Goal: Transaction & Acquisition: Purchase product/service

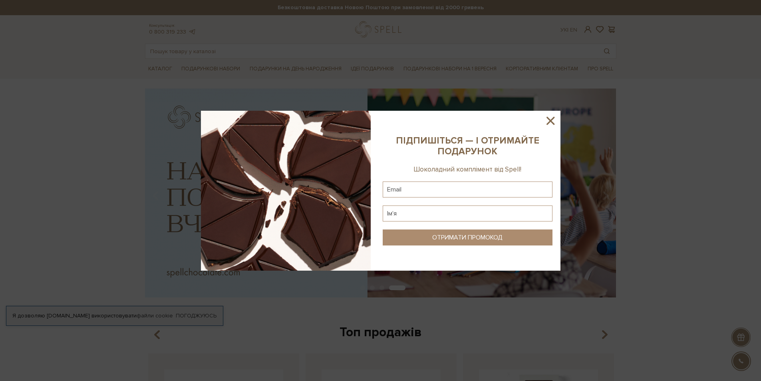
click at [552, 119] on icon at bounding box center [550, 121] width 8 height 8
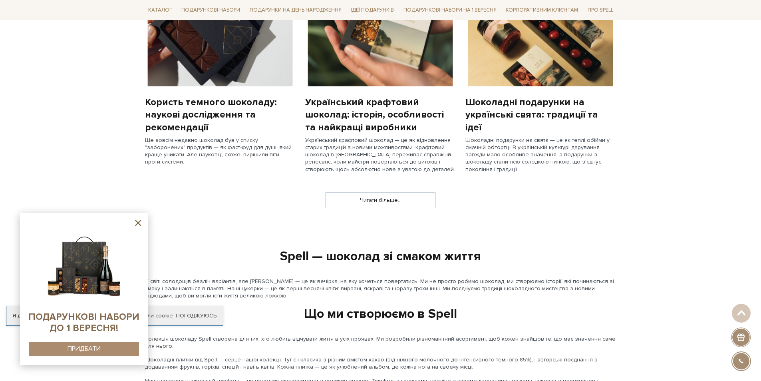
scroll to position [759, 0]
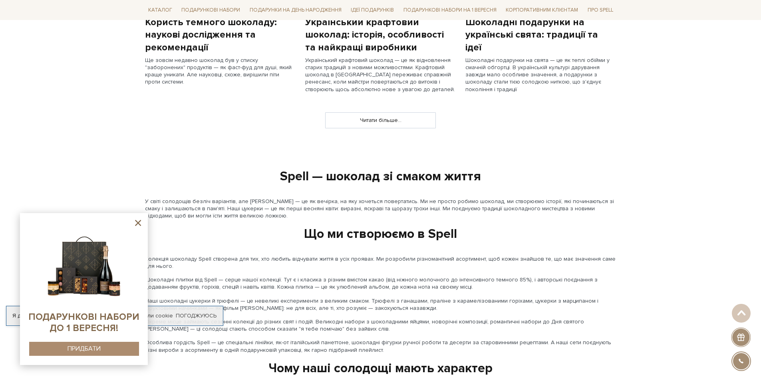
click at [137, 222] on icon at bounding box center [138, 223] width 6 height 6
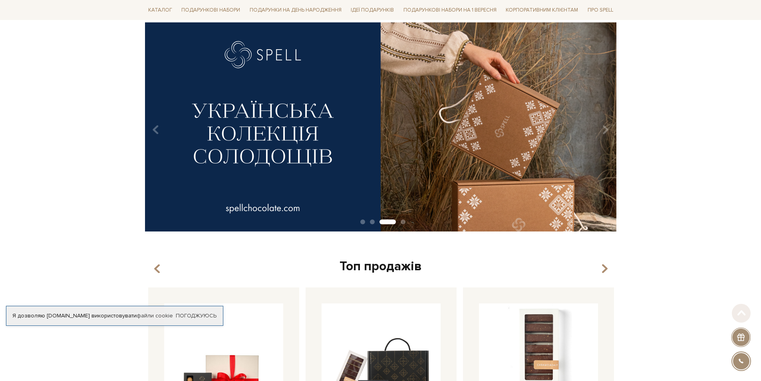
scroll to position [146, 0]
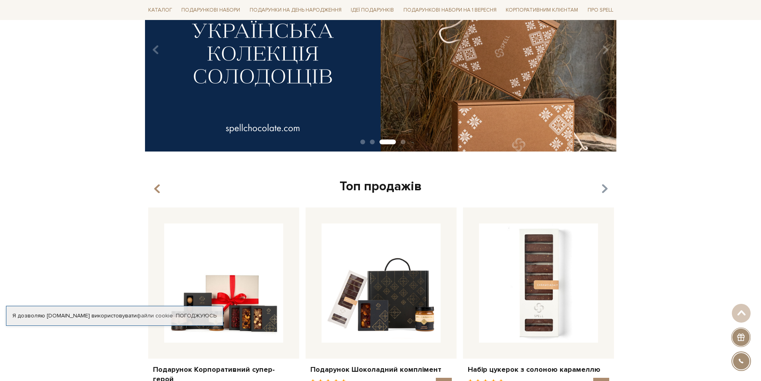
click at [602, 188] on icon "button" at bounding box center [604, 189] width 7 height 14
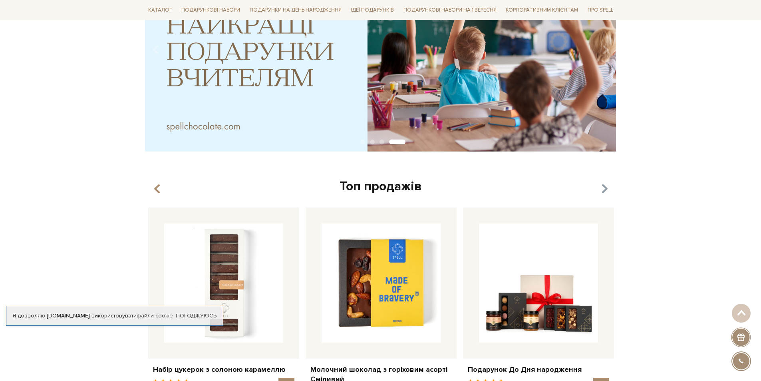
scroll to position [186, 0]
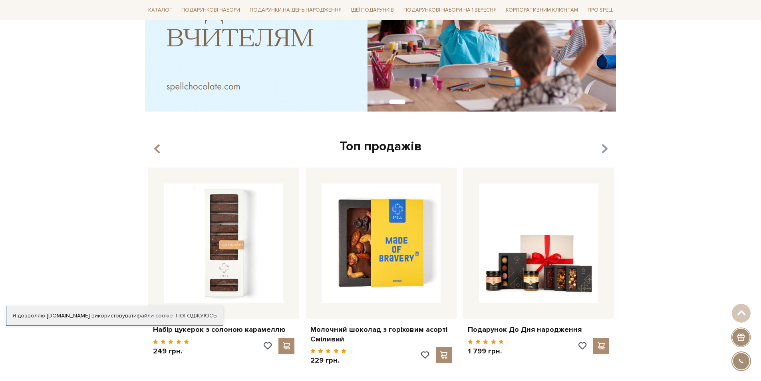
click at [603, 148] on icon "button" at bounding box center [604, 149] width 7 height 14
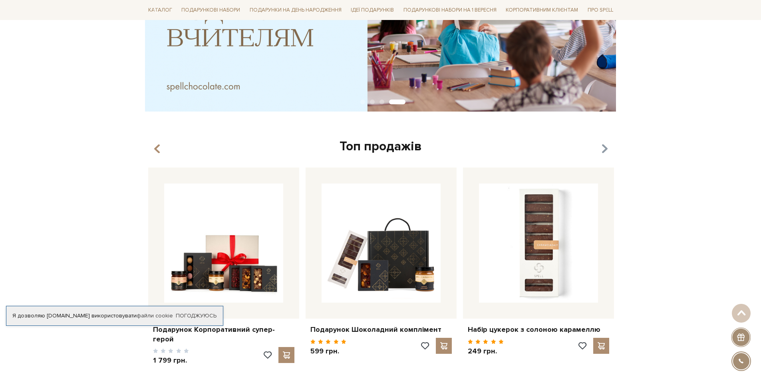
click at [603, 148] on icon "button" at bounding box center [604, 149] width 7 height 14
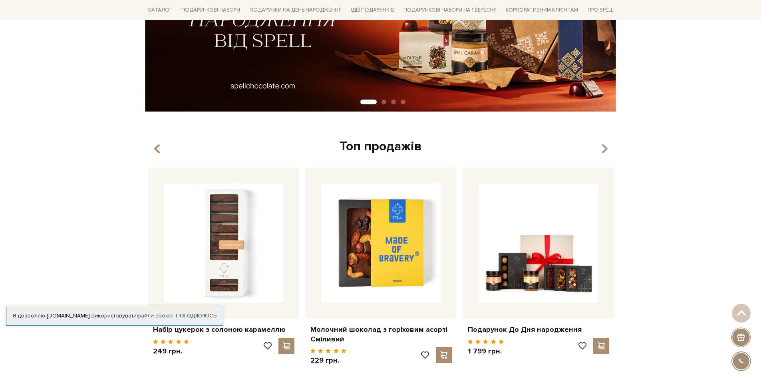
click at [603, 148] on icon "button" at bounding box center [604, 149] width 7 height 14
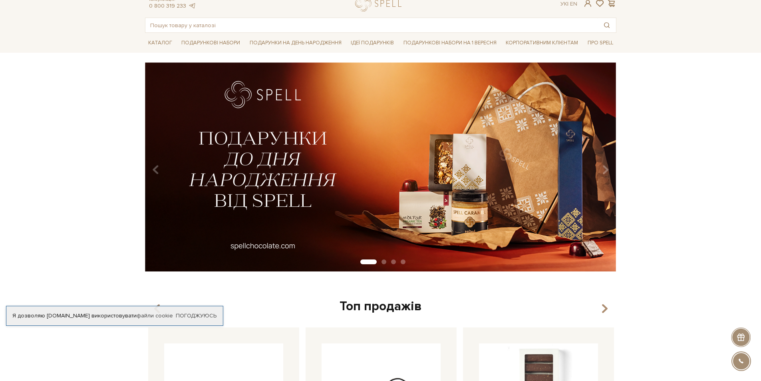
scroll to position [0, 0]
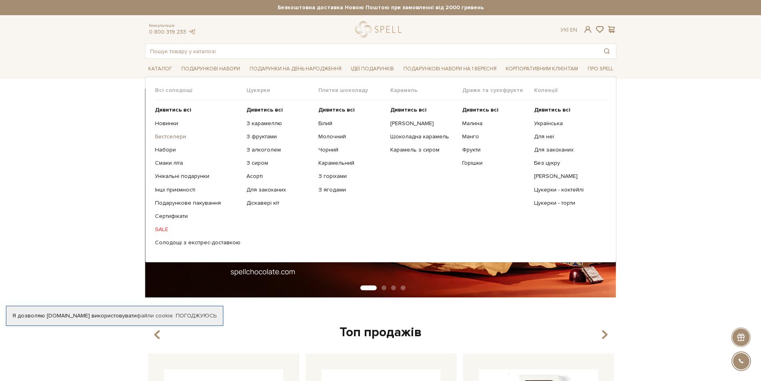
click at [170, 135] on link "Бестселери" at bounding box center [197, 136] width 85 height 7
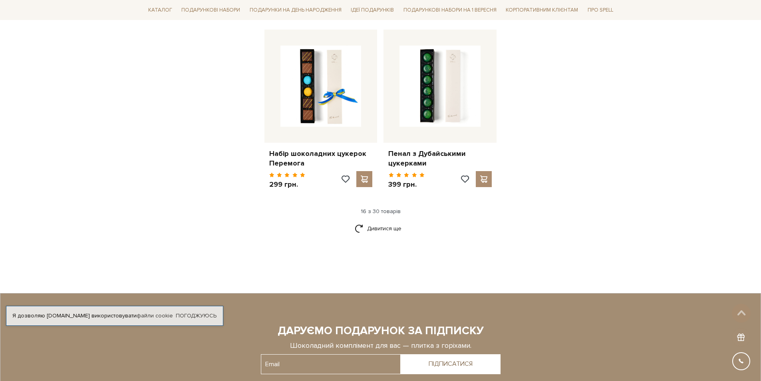
scroll to position [1078, 0]
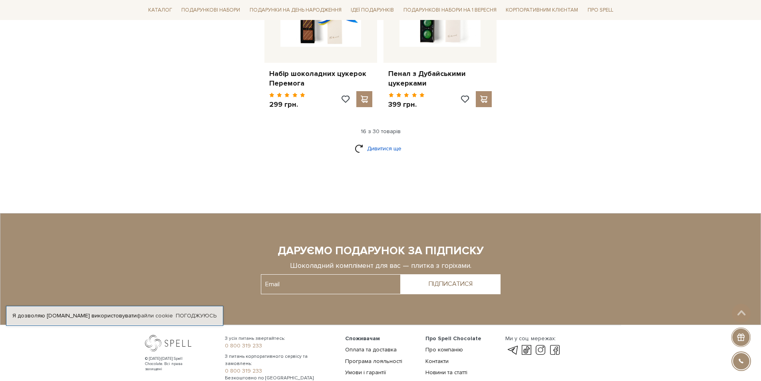
click at [373, 141] on link "Дивитися ще" at bounding box center [381, 148] width 52 height 14
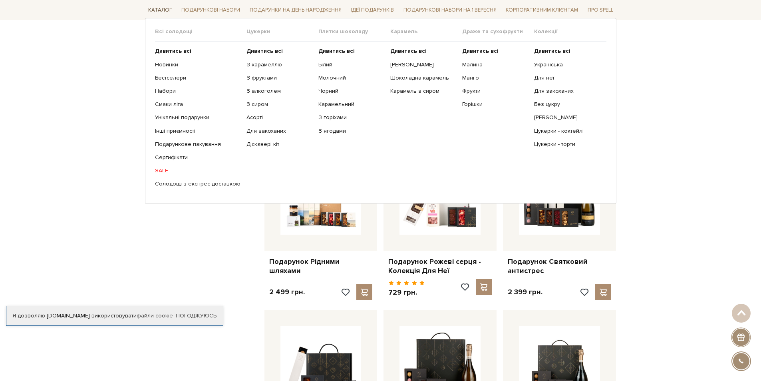
scroll to position [983, 0]
